Goal: Information Seeking & Learning: Learn about a topic

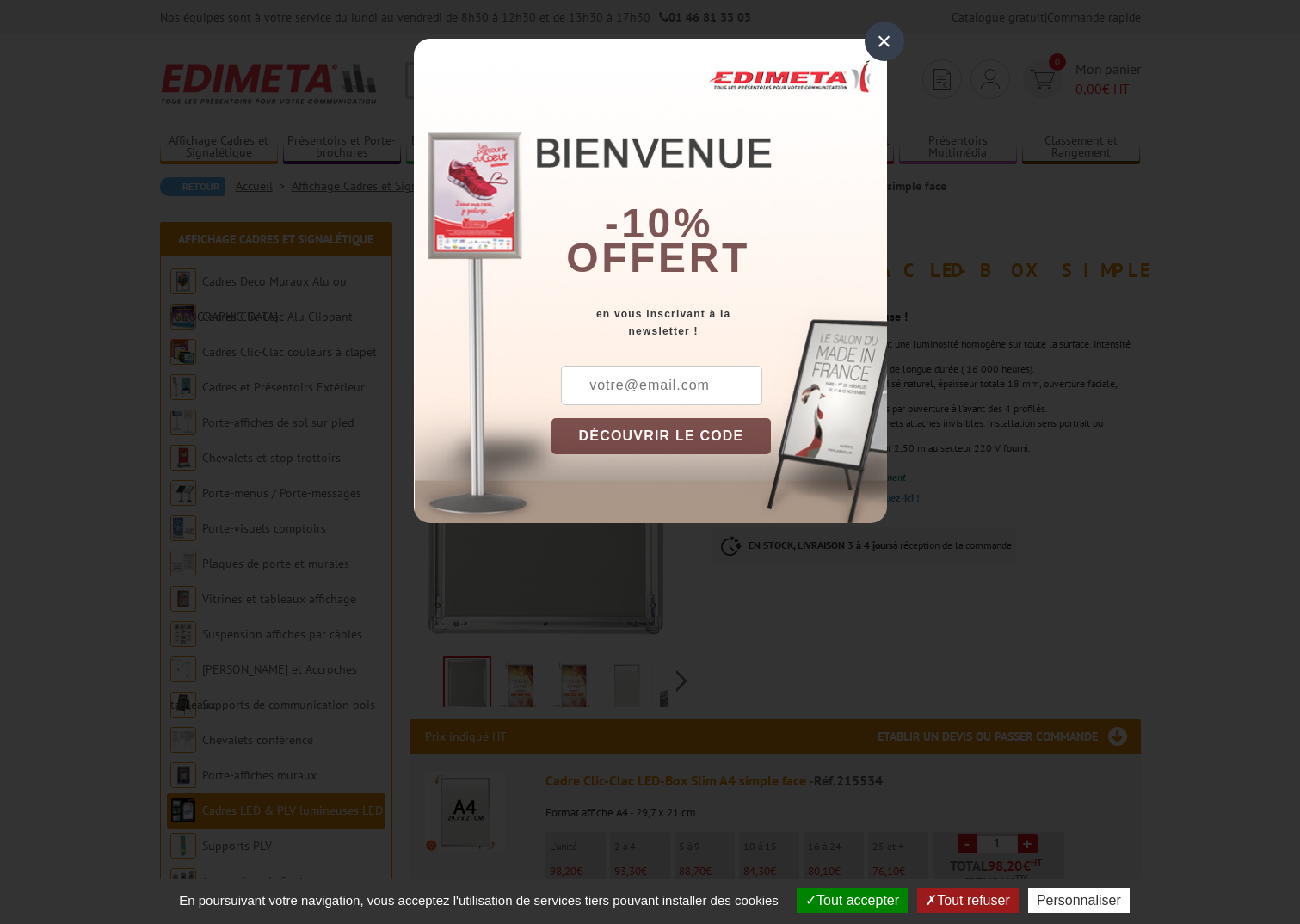
click at [893, 44] on div "×" at bounding box center [885, 41] width 39 height 39
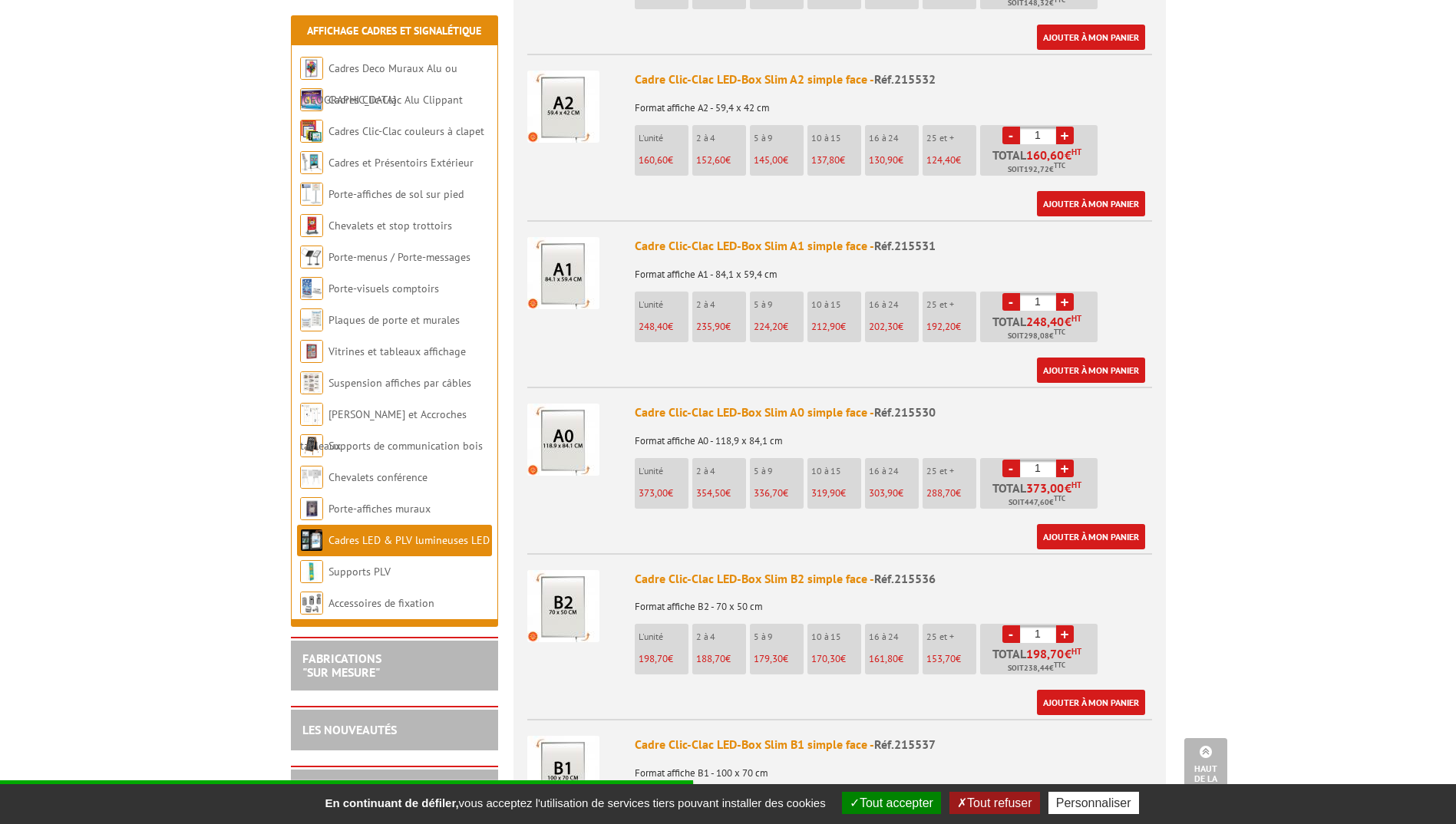
scroll to position [998, 0]
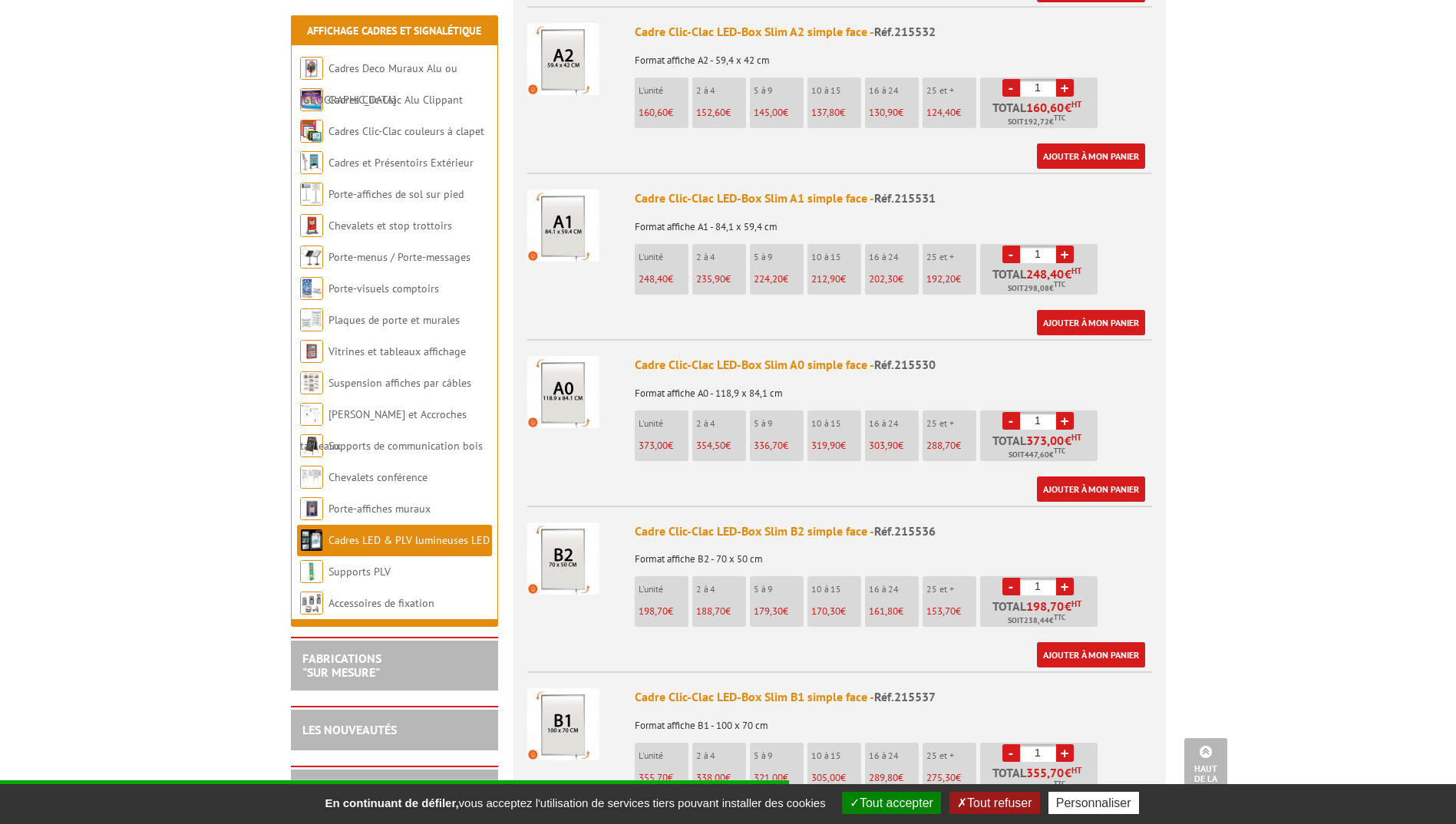
click at [990, 809] on button "Tout refuser" at bounding box center [994, 803] width 90 height 22
